Goal: Navigation & Orientation: Find specific page/section

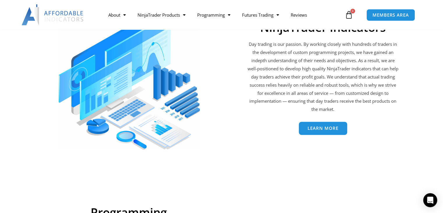
scroll to position [823, 0]
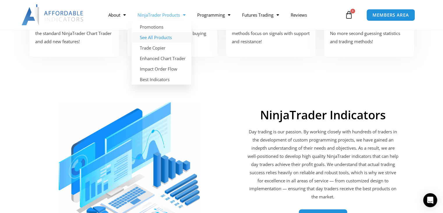
click at [163, 37] on link "See All Products" at bounding box center [162, 37] width 60 height 10
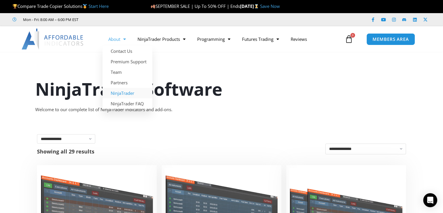
click at [121, 94] on link "NinjaTrader" at bounding box center [128, 93] width 50 height 10
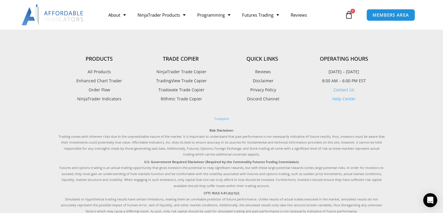
scroll to position [466, 0]
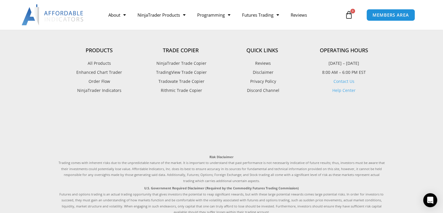
click at [105, 94] on span "NinjaTrader Indicators" at bounding box center [99, 90] width 44 height 8
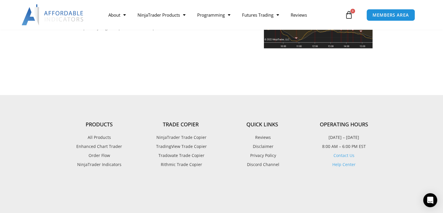
scroll to position [1398, 0]
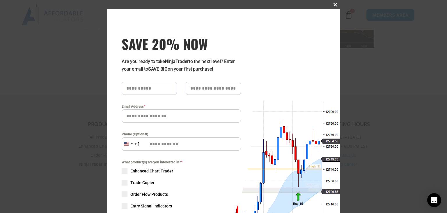
click at [333, 4] on span at bounding box center [335, 4] width 9 height 3
